Goal: Information Seeking & Learning: Understand process/instructions

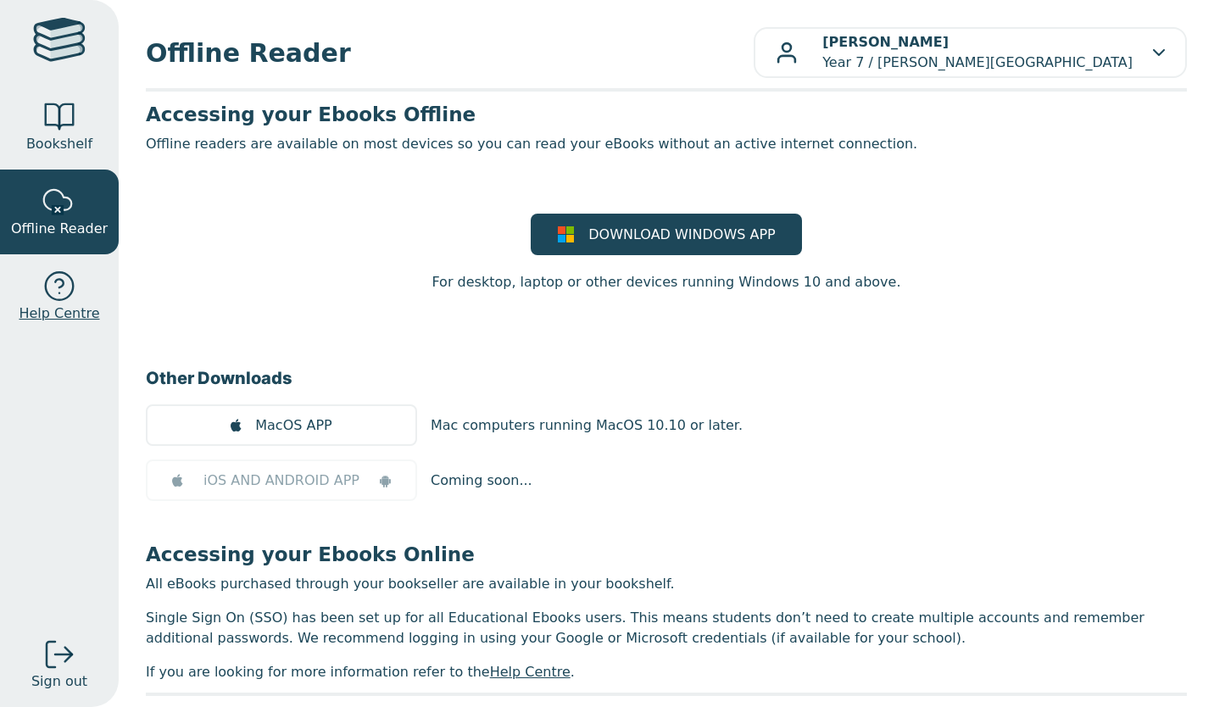
click at [53, 305] on span "Help Centre" at bounding box center [59, 313] width 81 height 20
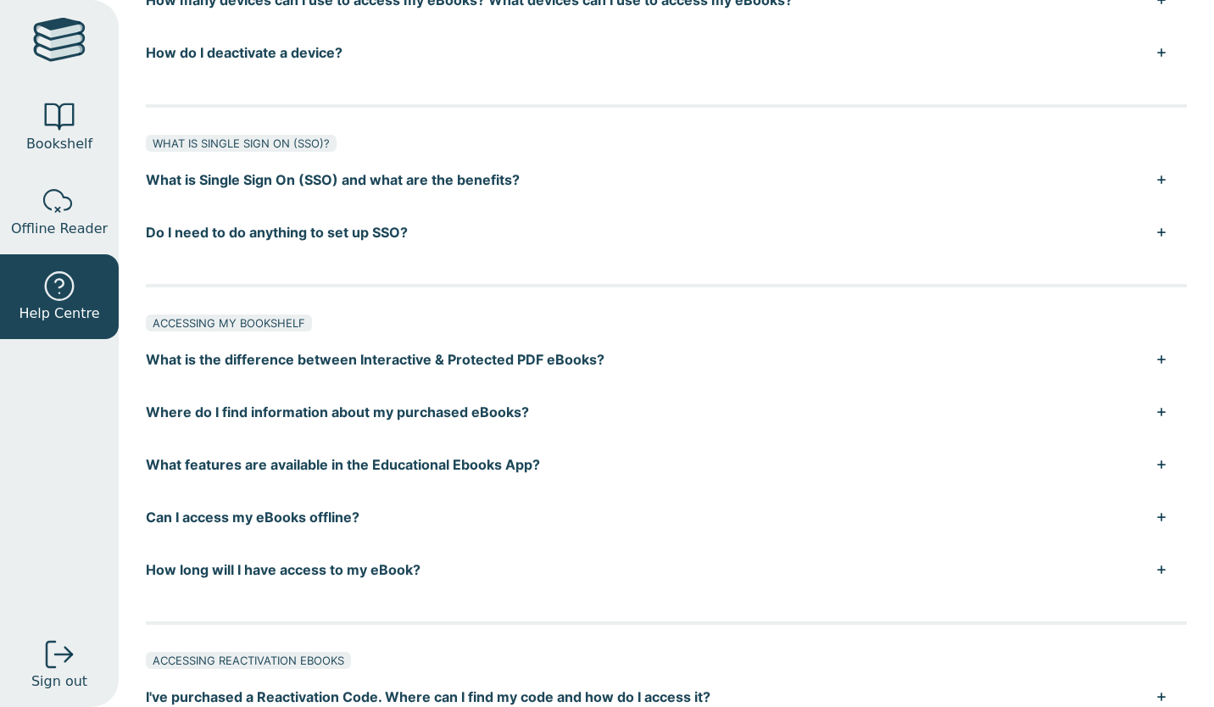
scroll to position [475, 0]
click at [304, 350] on button "What is the difference between Interactive & Protected PDF eBooks?" at bounding box center [666, 358] width 1041 height 53
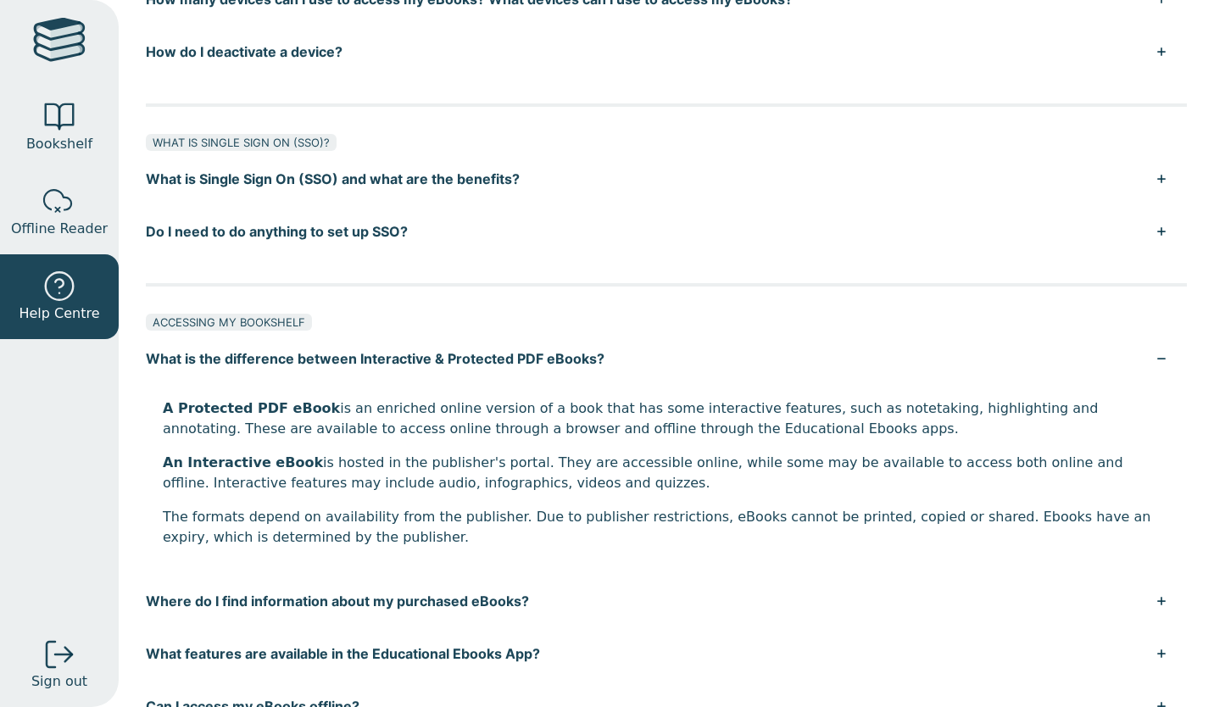
click at [304, 350] on button "What is the difference between Interactive & Protected PDF eBooks?" at bounding box center [666, 358] width 1041 height 53
